Goal: Obtain resource: Download file/media

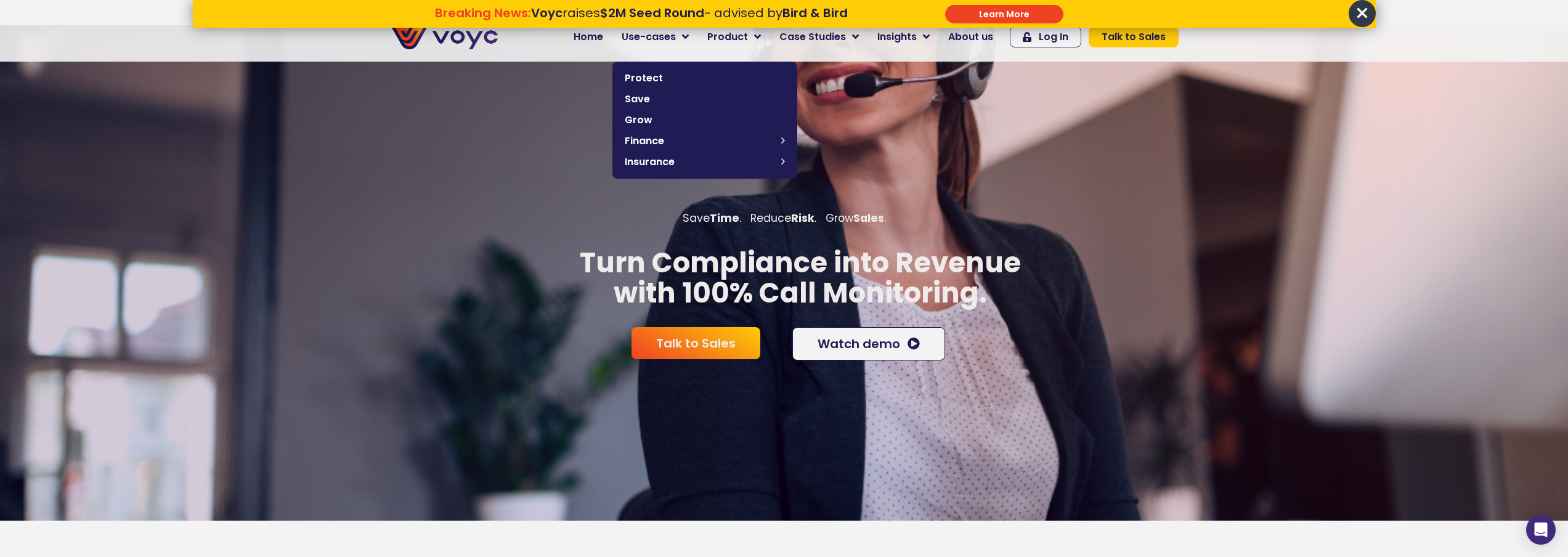
click at [679, 34] on p "Breaking News: Voyc raises $2M Seed Round - advised by Bird & Bird \a\a\a" at bounding box center [641, 27] width 538 height 15
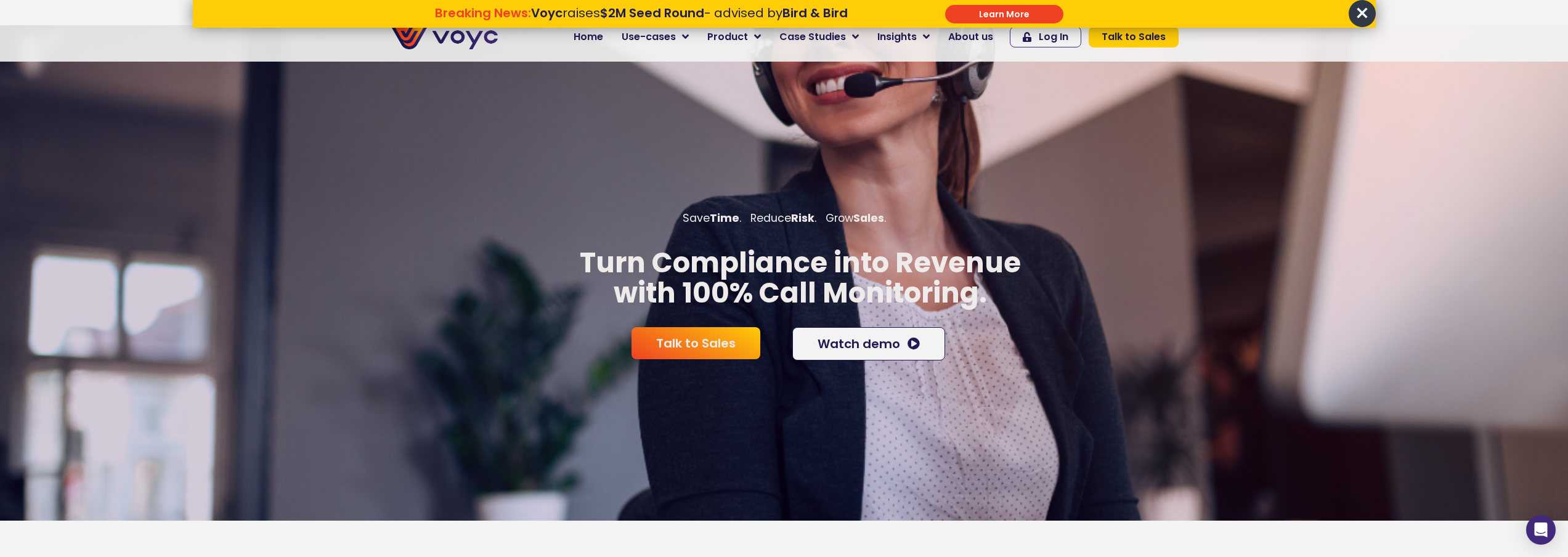
click at [1352, 10] on span "×" at bounding box center [1362, 13] width 27 height 27
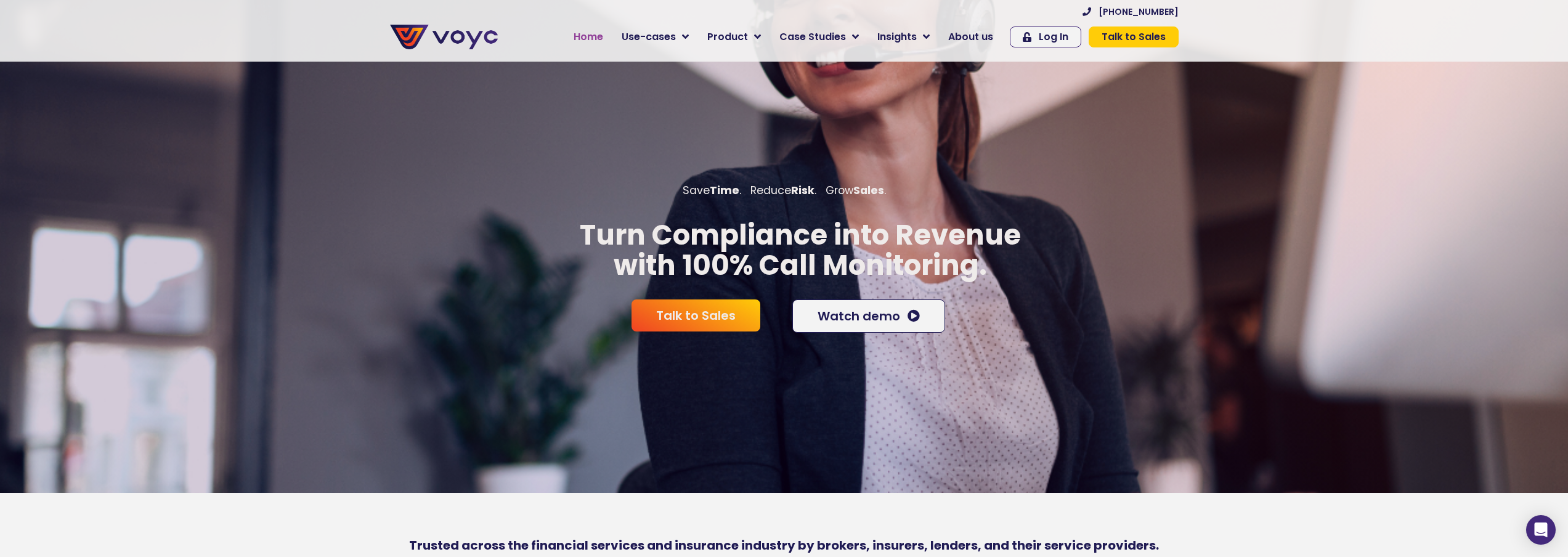
click at [603, 37] on span "Home" at bounding box center [588, 37] width 30 height 15
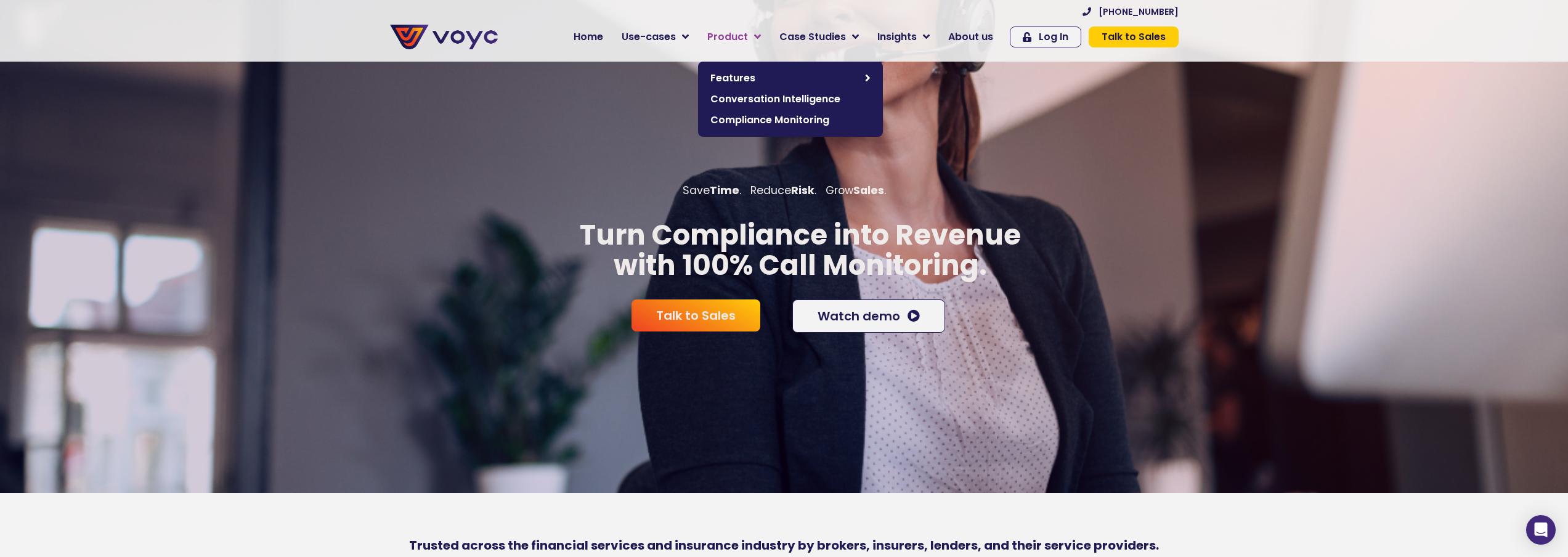
click at [730, 42] on span "Product" at bounding box center [728, 37] width 41 height 15
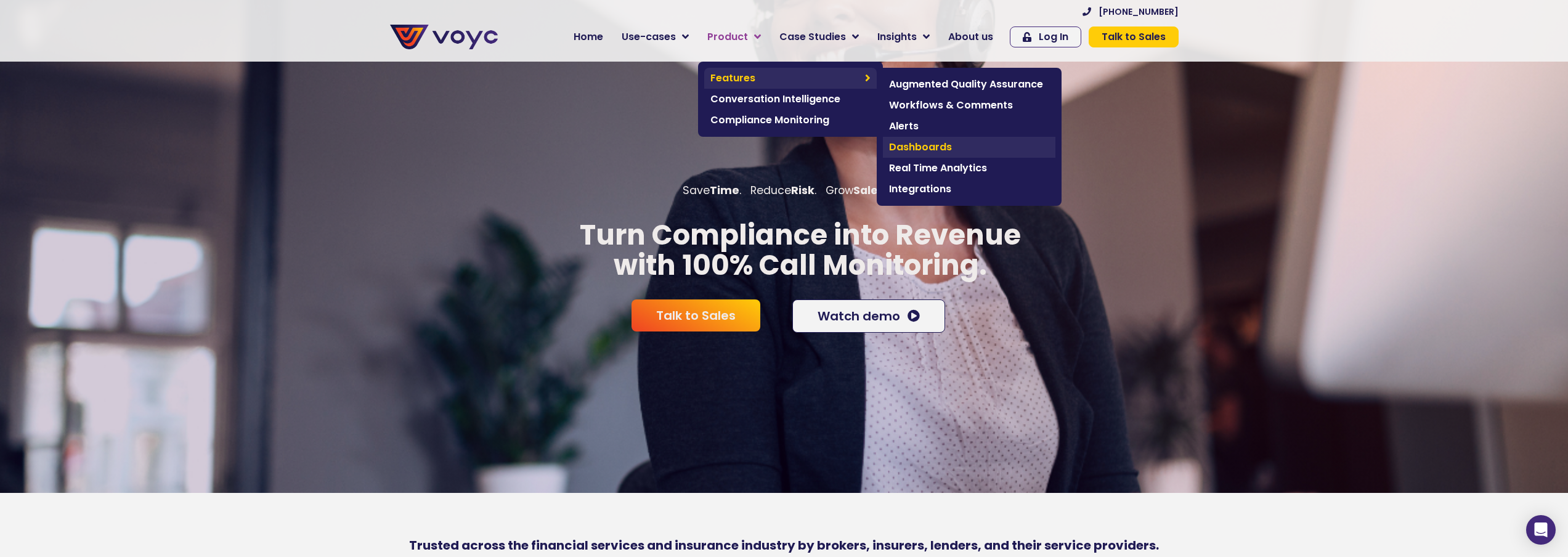
click at [934, 145] on span "Dashboards" at bounding box center [968, 147] width 160 height 15
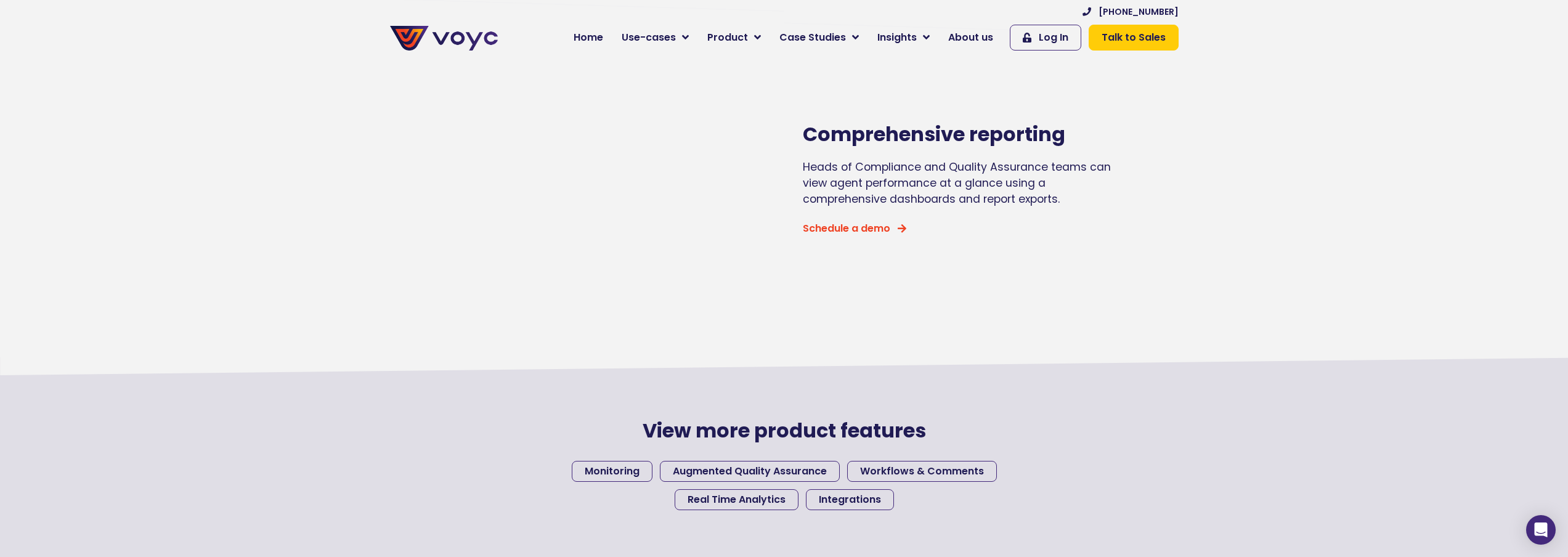
scroll to position [1355, 0]
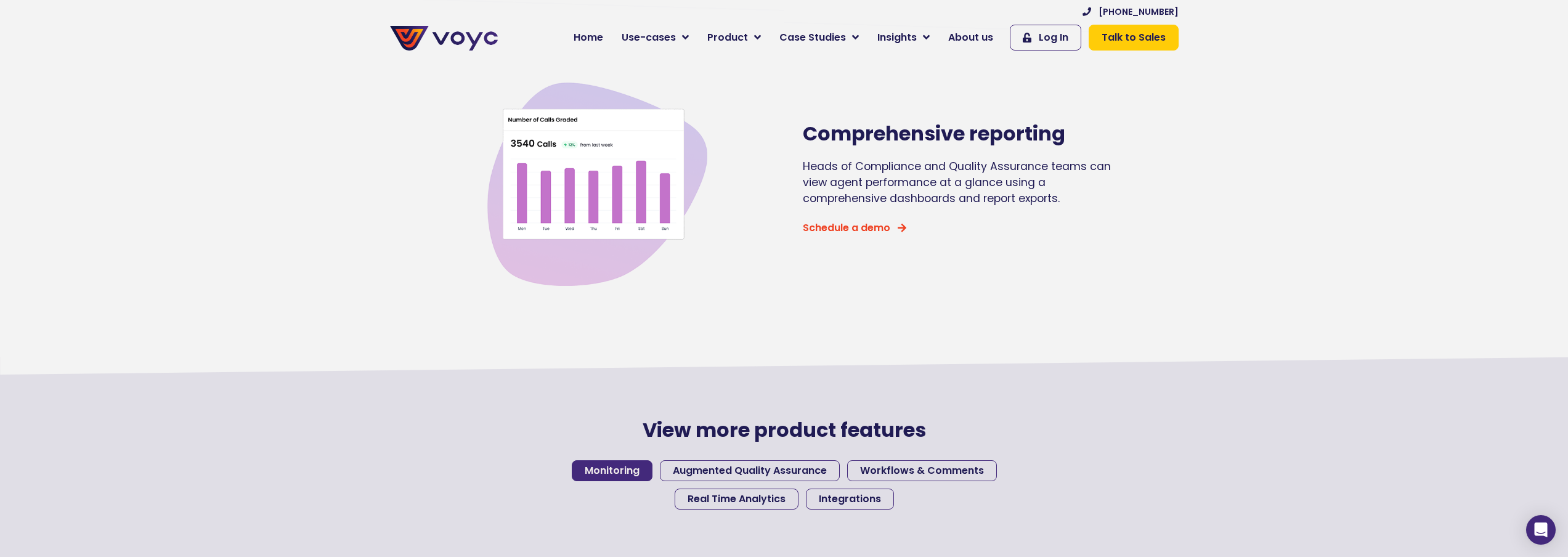
click at [642, 481] on link "Monitoring" at bounding box center [612, 471] width 81 height 21
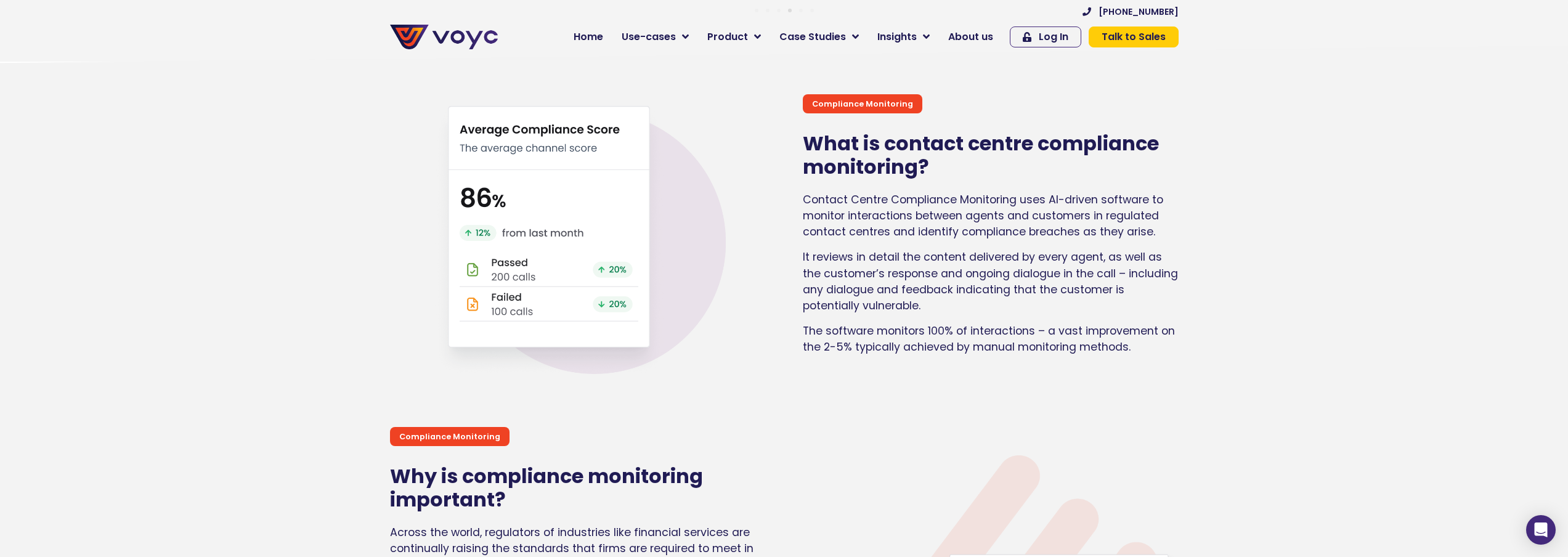
scroll to position [554, 0]
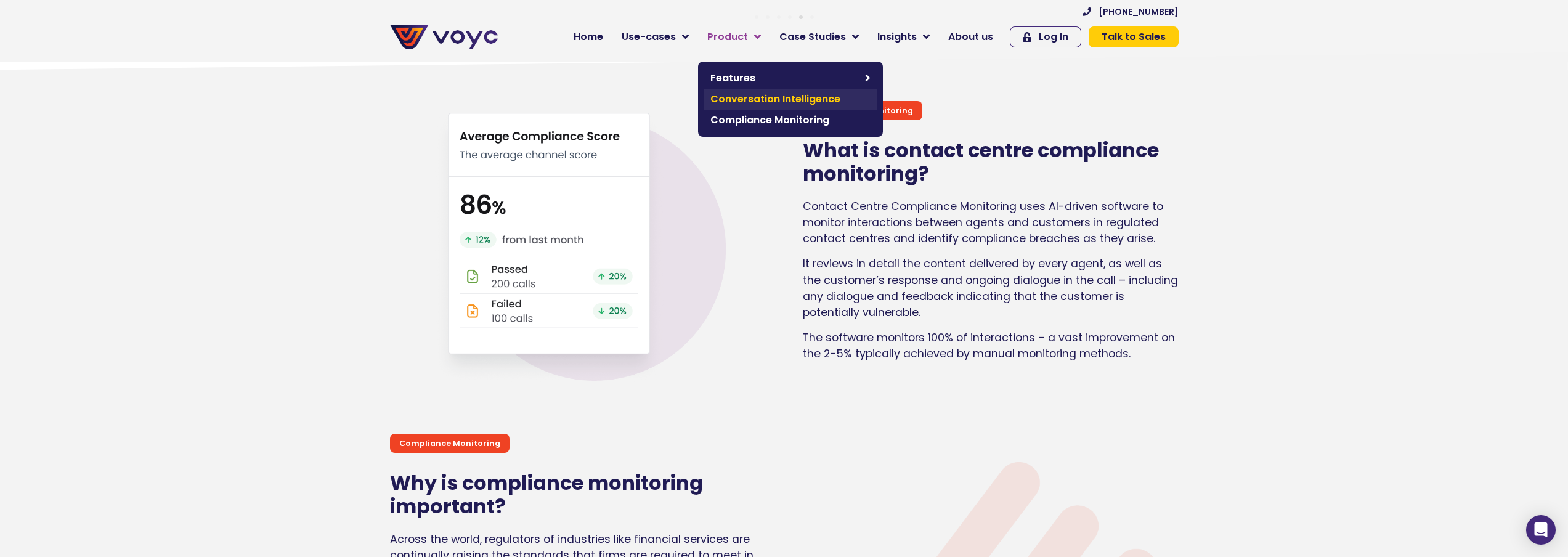
click at [777, 97] on span "Conversation Intelligence" at bounding box center [790, 99] width 160 height 15
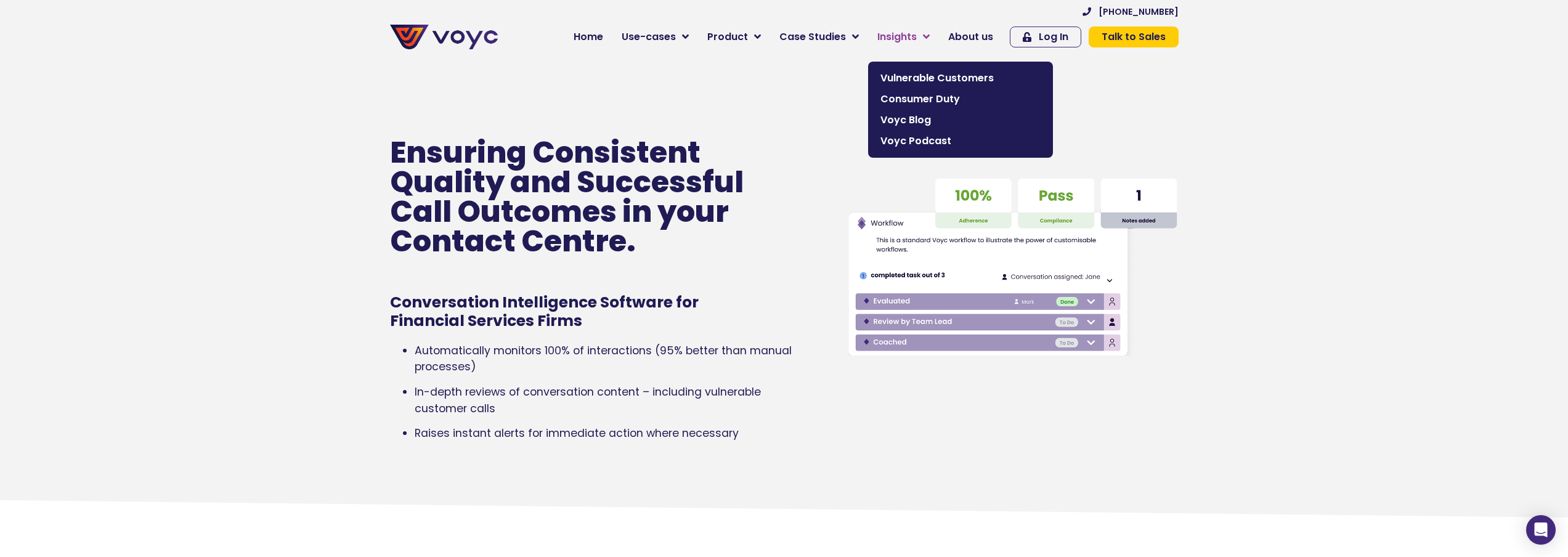
drag, startPoint x: 0, startPoint y: 0, endPoint x: 898, endPoint y: 31, distance: 898.5
click at [898, 31] on span "Insights" at bounding box center [897, 37] width 39 height 15
click at [950, 76] on span "Vulnerable Customers" at bounding box center [960, 77] width 160 height 15
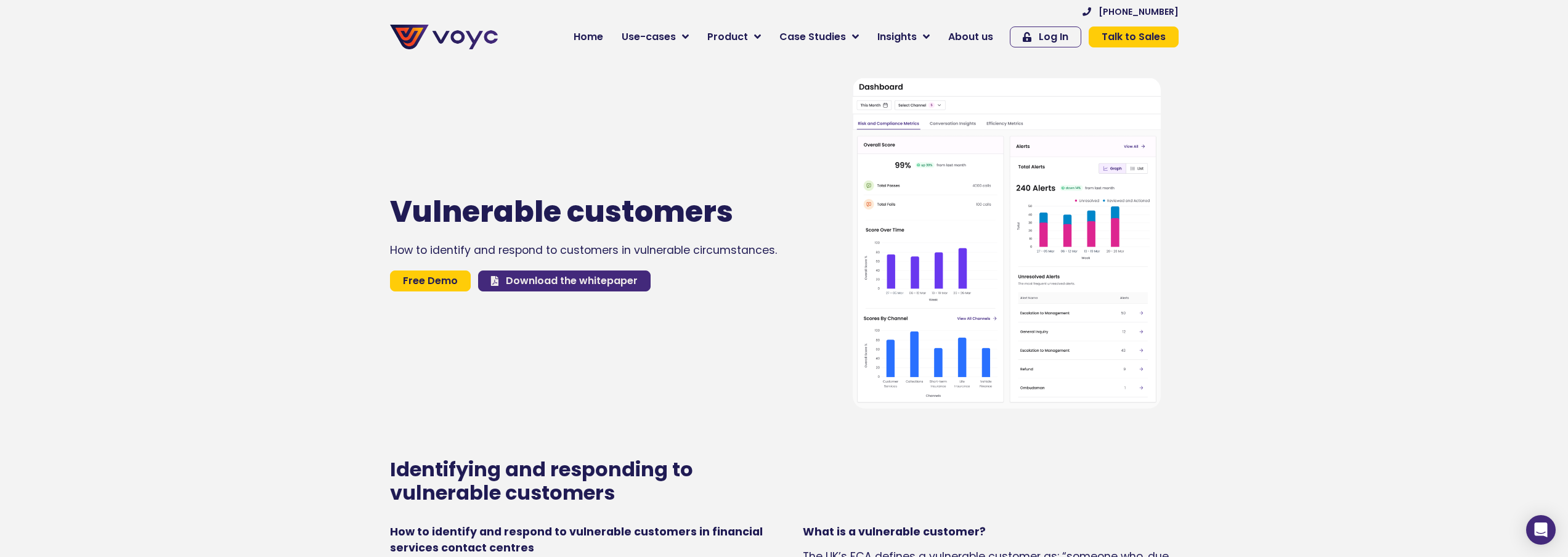
click at [569, 285] on span "Download the whitepaper" at bounding box center [572, 281] width 132 height 10
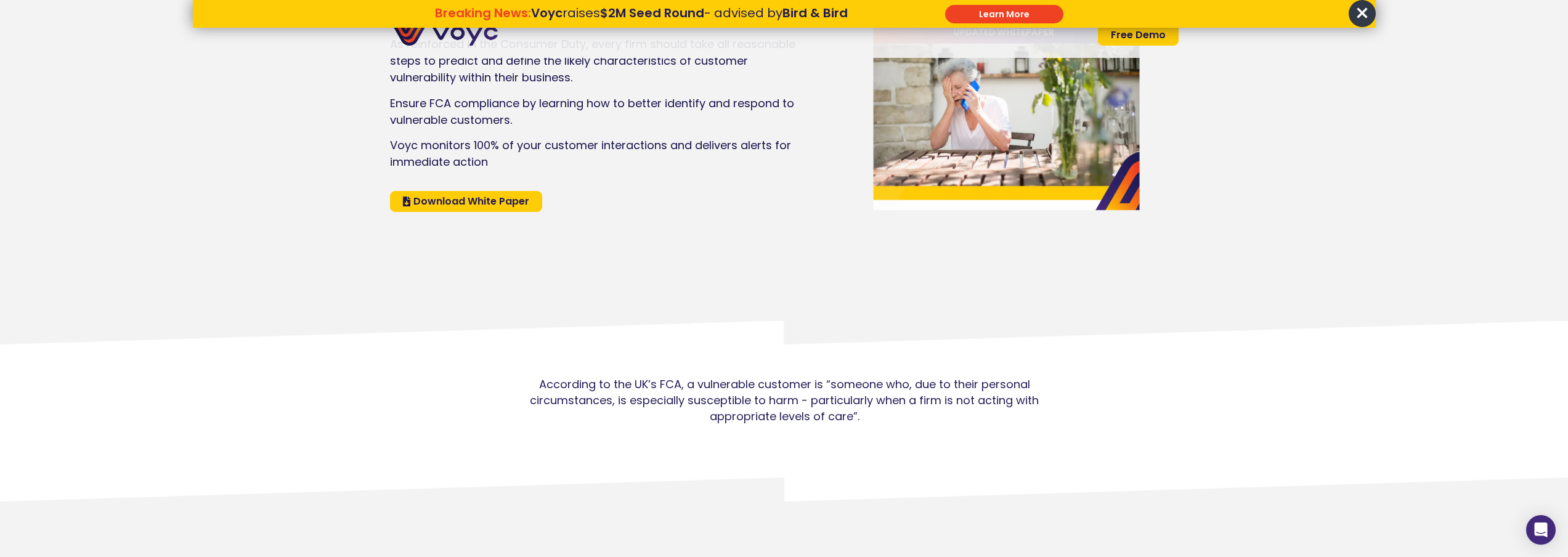
scroll to position [308, 0]
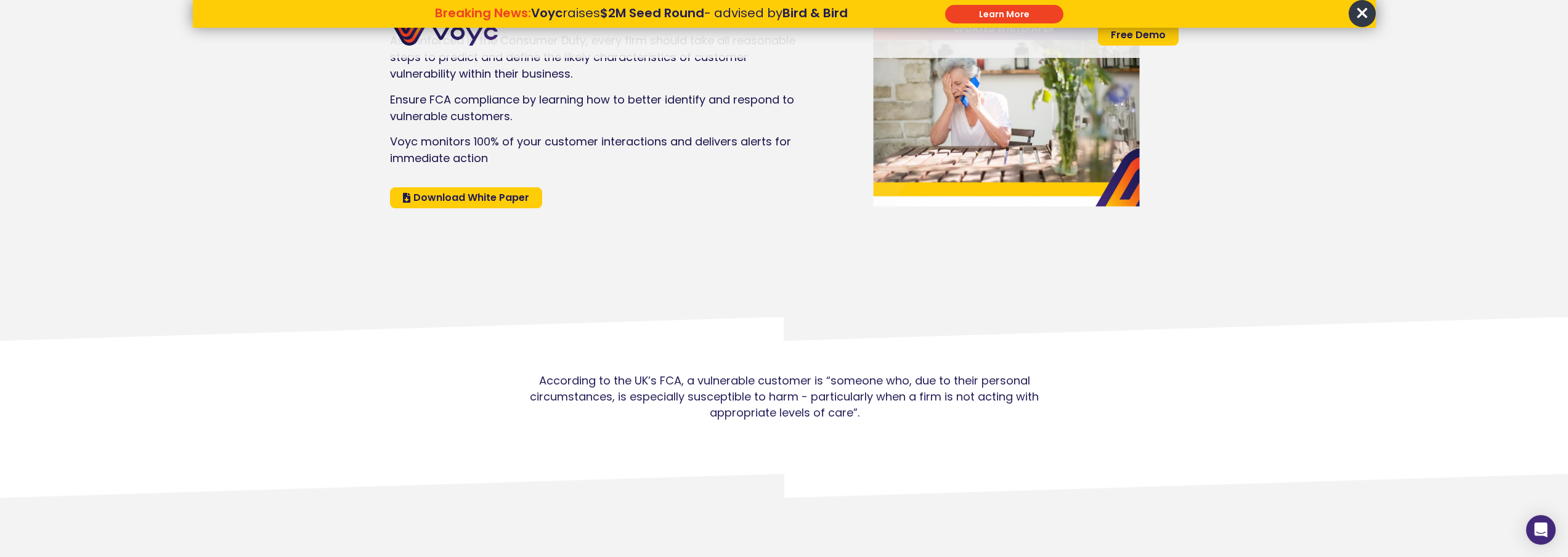
click at [440, 199] on span "Download White Paper" at bounding box center [471, 198] width 116 height 10
